Goal: Task Accomplishment & Management: Use online tool/utility

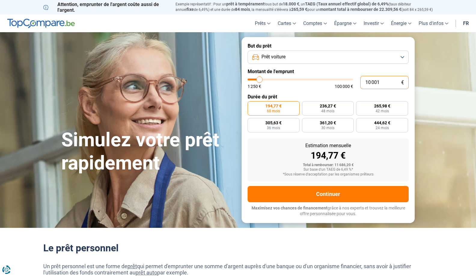
drag, startPoint x: 382, startPoint y: 82, endPoint x: 357, endPoint y: 81, distance: 25.3
click at [360, 81] on input "10 001" at bounding box center [384, 82] width 48 height 13
type input "2"
type input "1250"
type input "20"
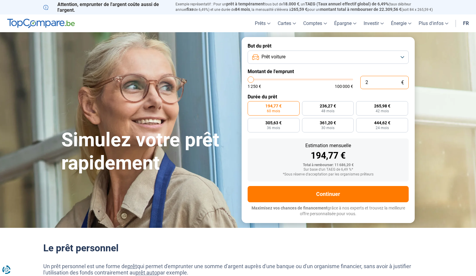
type input "1250"
type input "200"
type input "1250"
type input "2 000"
type input "2000"
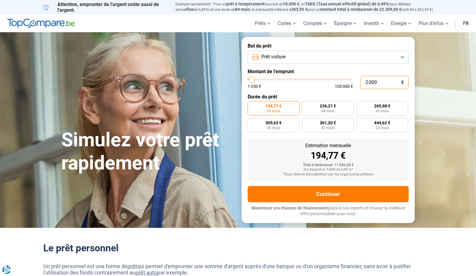
type input "20 001"
type input "20000"
radio input "false"
